Goal: Task Accomplishment & Management: Use online tool/utility

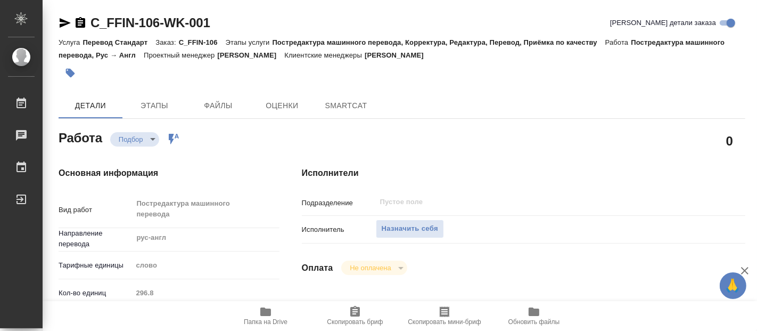
type textarea "x"
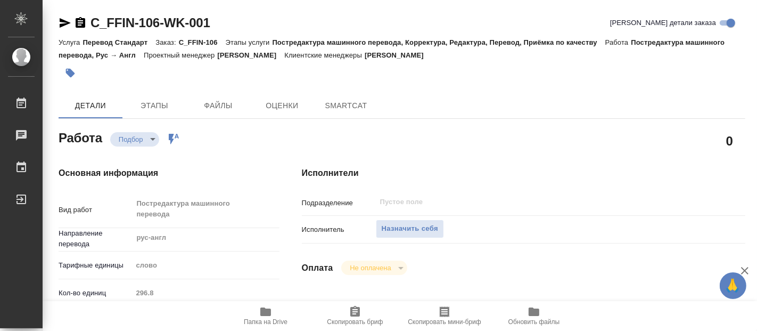
type textarea "x"
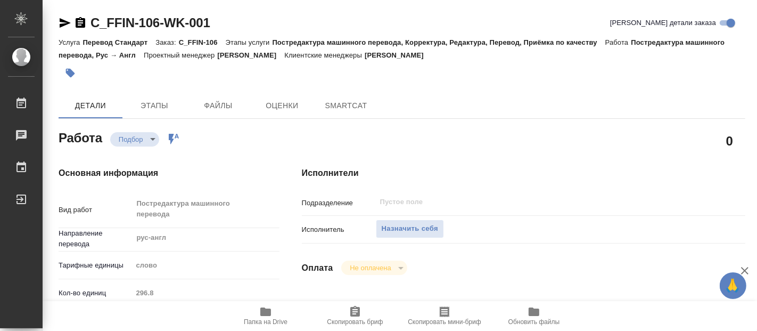
type textarea "x"
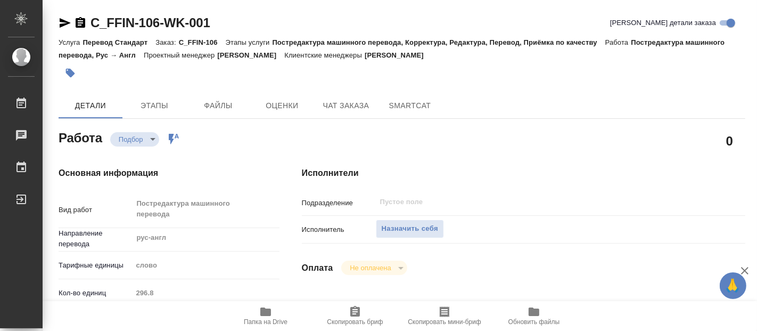
type textarea "x"
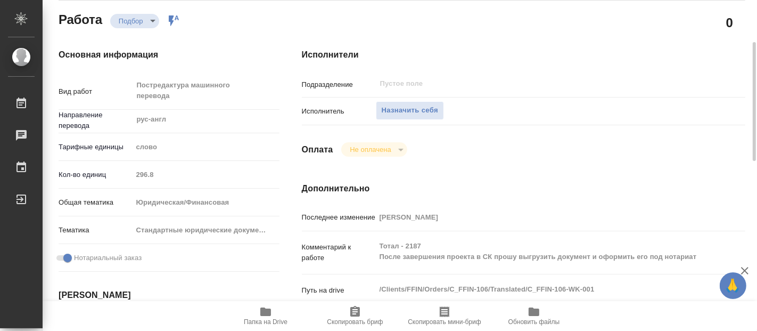
scroll to position [296, 0]
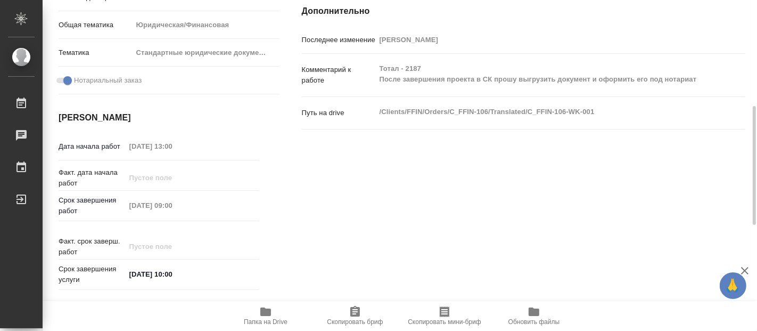
type textarea "x"
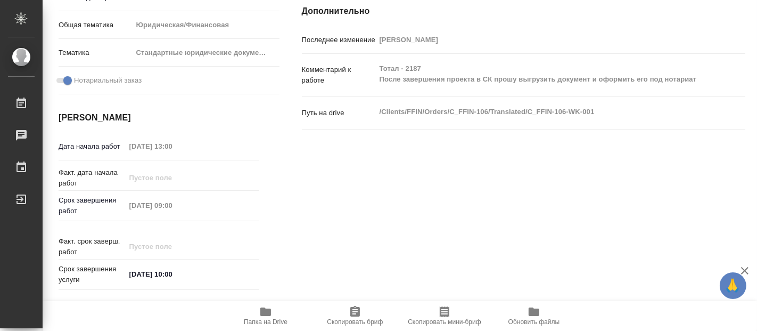
scroll to position [0, 0]
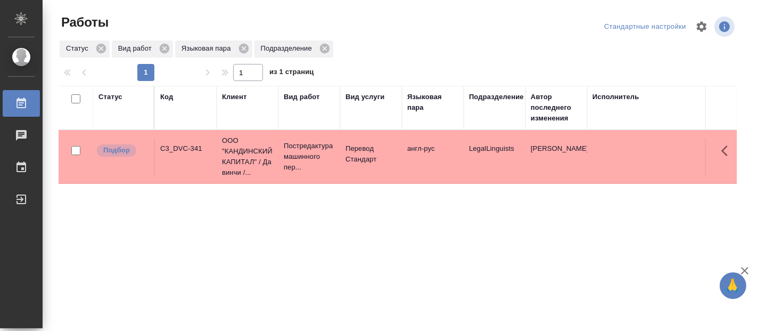
click at [161, 324] on div "Статус Код Клиент Вид работ Вид услуги Языковая пара Подразделение Автор послед…" at bounding box center [398, 277] width 678 height 383
click at [324, 152] on p "Постредактура машинного пер..." at bounding box center [309, 157] width 51 height 32
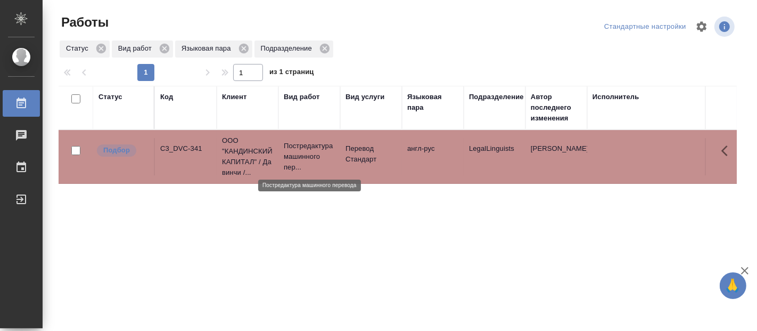
click at [324, 152] on p "Постредактура машинного пер..." at bounding box center [309, 157] width 51 height 32
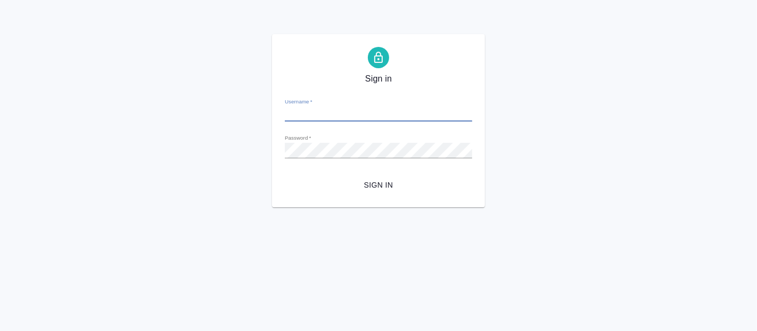
type input "[PERSON_NAME][EMAIL_ADDRESS][DOMAIN_NAME]"
click at [383, 183] on span "Sign in" at bounding box center [378, 184] width 170 height 13
type input "[PERSON_NAME][EMAIL_ADDRESS][DOMAIN_NAME]"
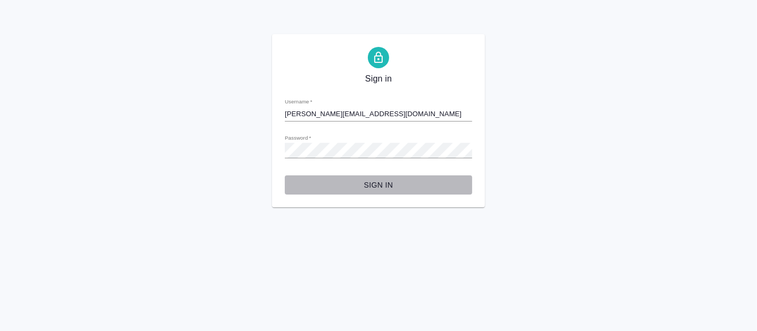
click at [374, 184] on span "Sign in" at bounding box center [378, 184] width 170 height 13
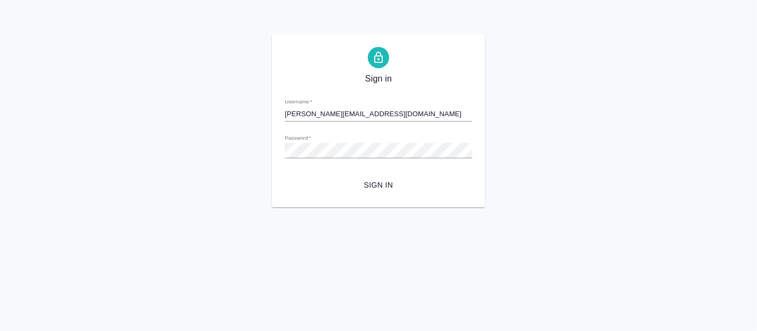
click at [402, 191] on span "Sign in" at bounding box center [378, 184] width 170 height 13
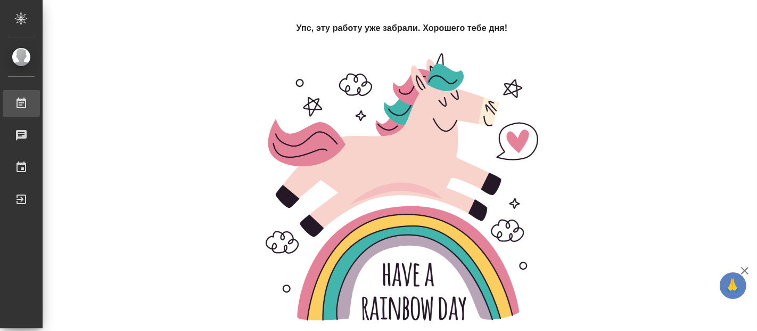
click at [21, 101] on div "Работы" at bounding box center [8, 103] width 27 height 16
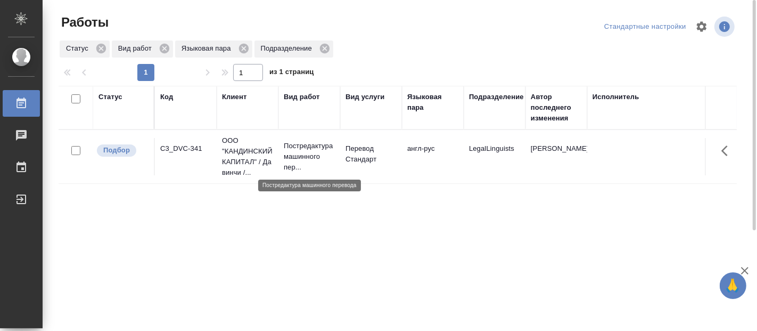
click at [297, 148] on p "Постредактура машинного пер..." at bounding box center [309, 157] width 51 height 32
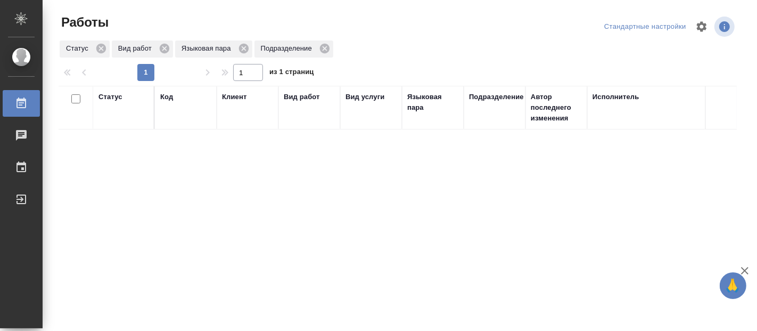
drag, startPoint x: 615, startPoint y: 159, endPoint x: 594, endPoint y: 134, distance: 32.1
click at [613, 157] on div "Статус Код Клиент Вид работ Вид услуги Языковая пара Подразделение Автор послед…" at bounding box center [398, 277] width 678 height 383
click at [364, 183] on div "Статус Код Клиент Вид работ Вид услуги Языковая пара Подразделение Автор послед…" at bounding box center [398, 277] width 678 height 383
click at [494, 186] on div "Статус Код Клиент Вид работ Вид услуги Языковая пара Подразделение Автор послед…" at bounding box center [398, 277] width 678 height 383
